Goal: Information Seeking & Learning: Learn about a topic

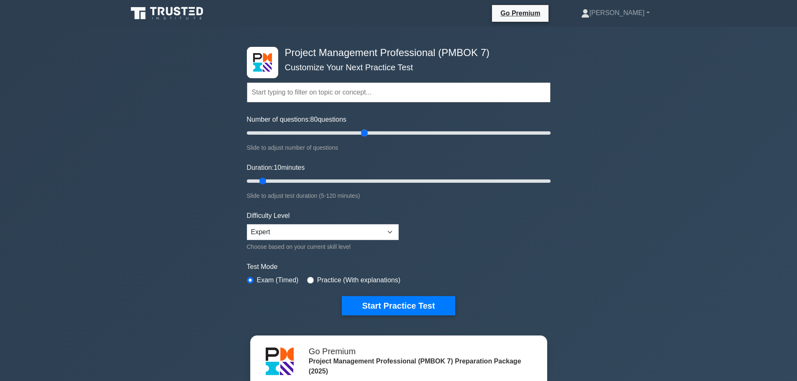
drag, startPoint x: 258, startPoint y: 134, endPoint x: 362, endPoint y: 140, distance: 103.9
type input "80"
click at [362, 138] on input "Number of questions: 80 questions" at bounding box center [399, 133] width 304 height 10
drag, startPoint x: 260, startPoint y: 181, endPoint x: 447, endPoint y: 174, distance: 187.5
type input "80"
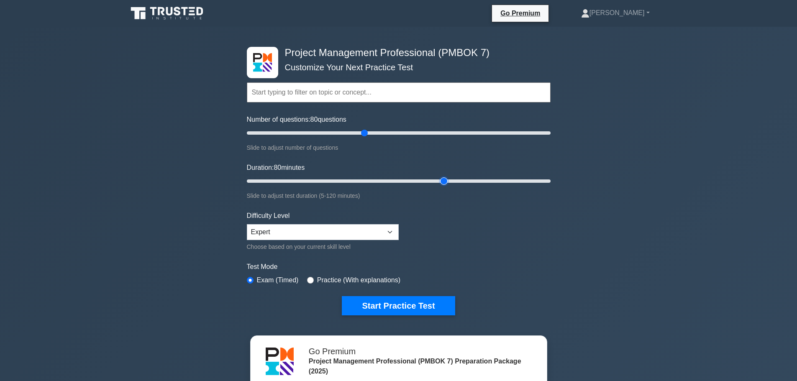
click at [447, 176] on input "Duration: 80 minutes" at bounding box center [399, 181] width 304 height 10
click at [380, 235] on select "Beginner Intermediate Expert" at bounding box center [323, 232] width 152 height 16
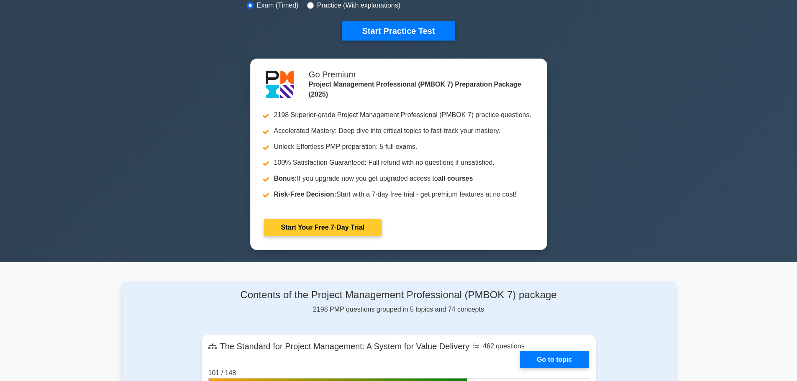
scroll to position [167, 0]
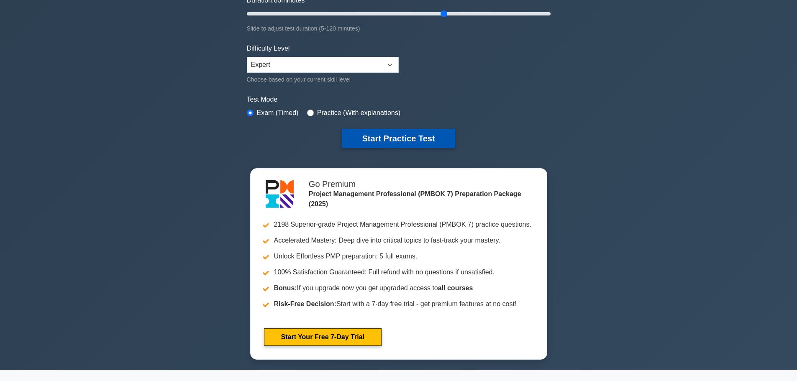
click at [423, 137] on button "Start Practice Test" at bounding box center [398, 138] width 113 height 19
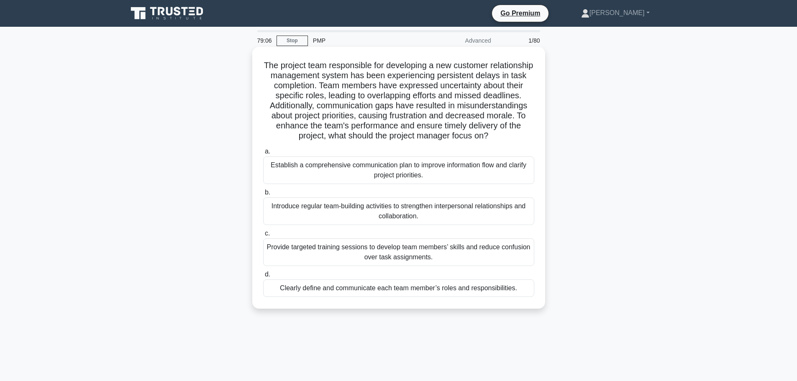
click at [376, 297] on div "Clearly define and communicate each team member’s roles and responsibilities." at bounding box center [398, 288] width 271 height 18
click at [263, 277] on input "d. Clearly define and communicate each team member’s roles and responsibilities." at bounding box center [263, 274] width 0 height 5
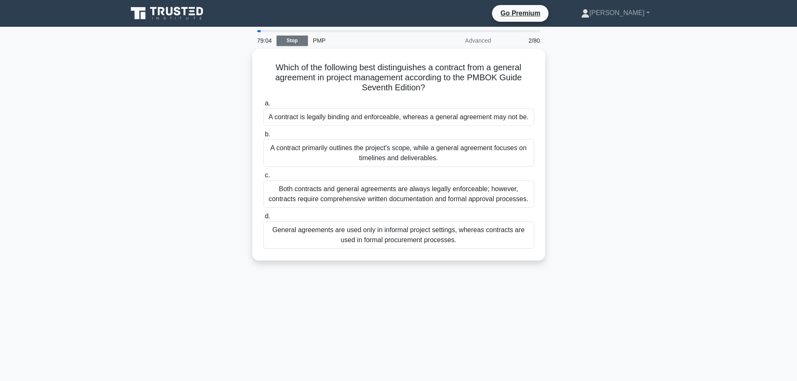
click at [287, 40] on link "Stop" at bounding box center [291, 41] width 31 height 10
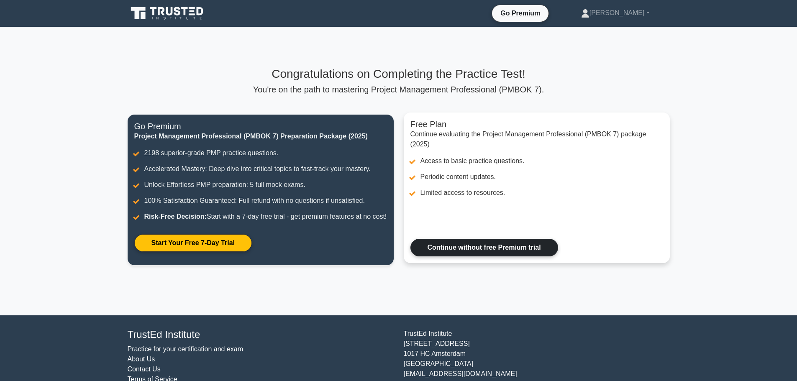
click at [468, 248] on link "Continue without free Premium trial" at bounding box center [484, 248] width 148 height 18
click at [473, 245] on link "Continue without free Premium trial" at bounding box center [484, 248] width 148 height 18
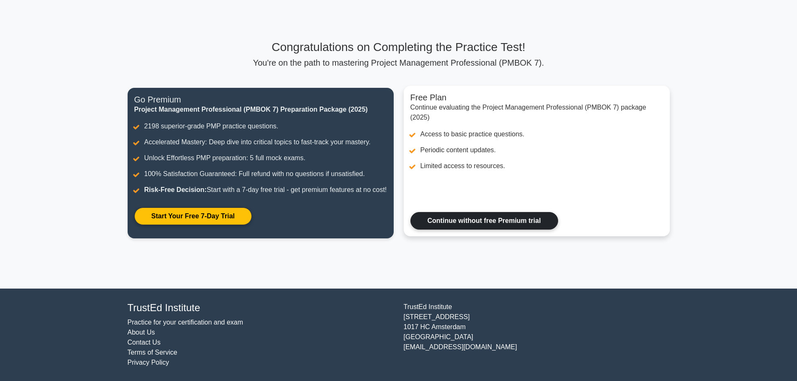
click at [479, 223] on link "Continue without free Premium trial" at bounding box center [484, 221] width 148 height 18
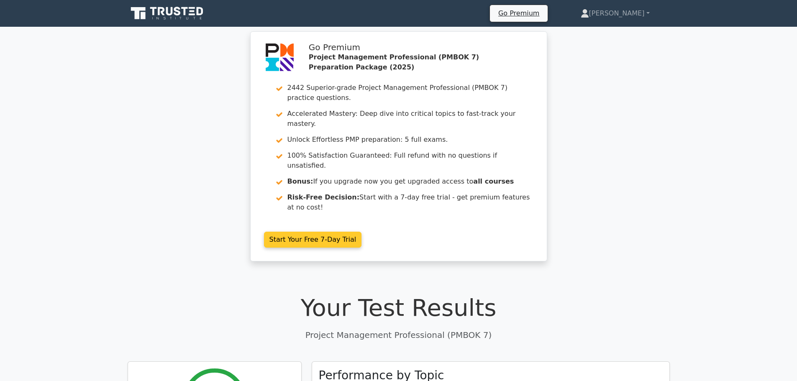
click at [317, 232] on link "Start Your Free 7-Day Trial" at bounding box center [313, 240] width 98 height 16
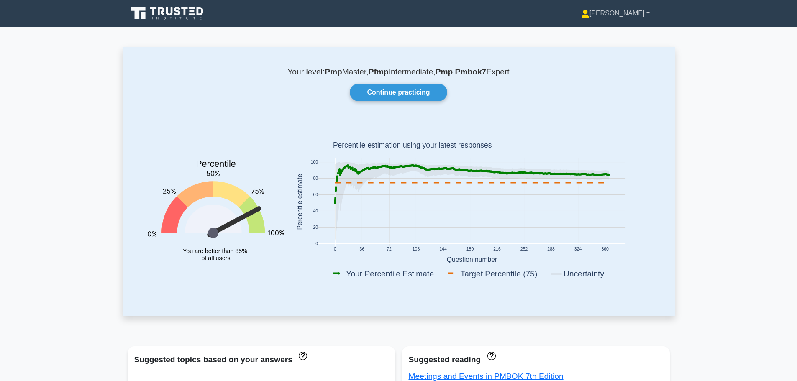
click at [634, 10] on link "[PERSON_NAME]" at bounding box center [615, 13] width 109 height 17
click at [617, 46] on link "Settings" at bounding box center [594, 46] width 66 height 13
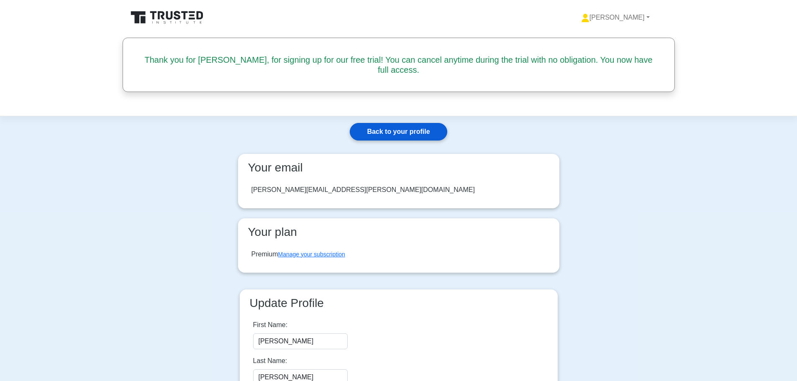
click at [396, 136] on link "Back to your profile" at bounding box center [398, 132] width 97 height 18
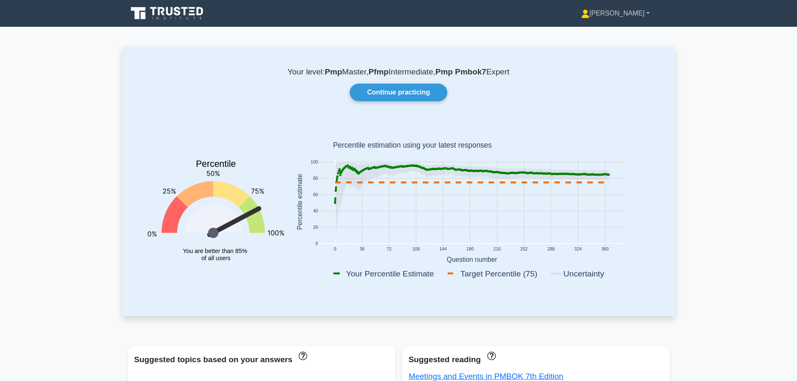
click at [640, 13] on link "[PERSON_NAME]" at bounding box center [615, 13] width 109 height 17
click at [619, 33] on link "Profile" at bounding box center [594, 32] width 66 height 13
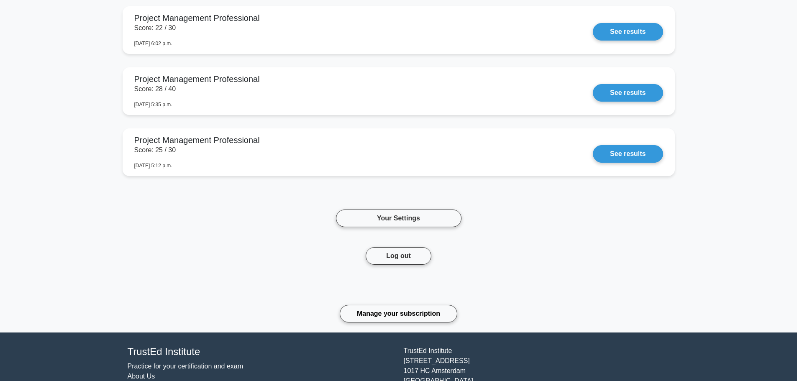
scroll to position [3607, 0]
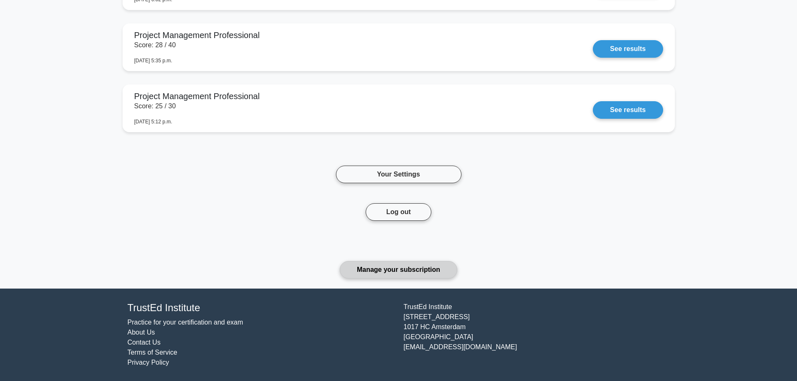
click at [416, 270] on link "Manage your subscription" at bounding box center [399, 270] width 118 height 18
